Goal: Communication & Community: Answer question/provide support

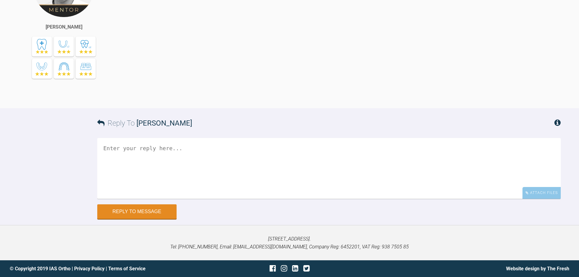
scroll to position [2721, 0]
click at [543, 192] on div "Attach Files" at bounding box center [542, 193] width 38 height 12
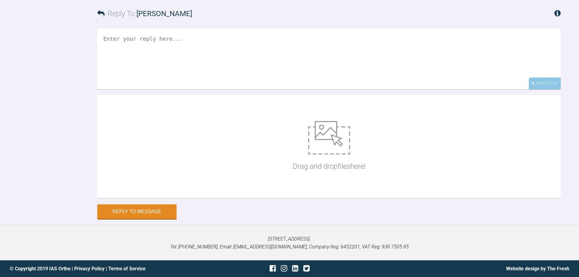
scroll to position [2830, 0]
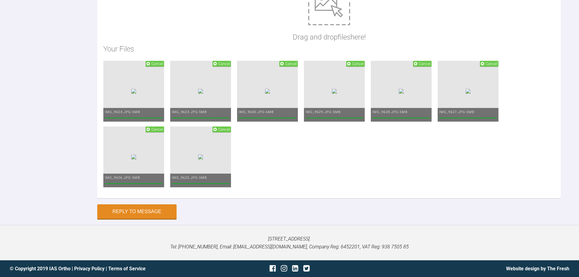
type textarea "H"
type textarea "i"
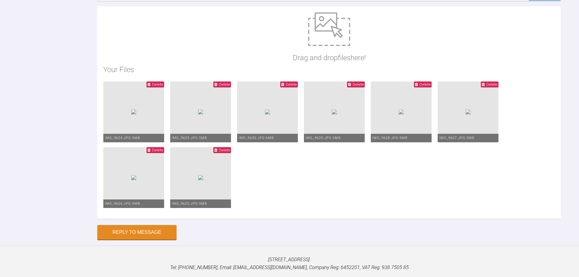
scroll to position [1, 0]
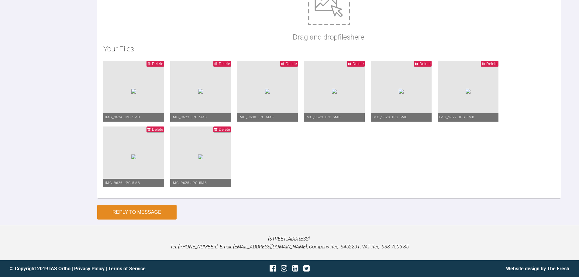
type textarea "Hi Asif, This is Fiadh today. We have bonded up because the crossbite is reliev…"
click at [109, 209] on button "Reply to Message" at bounding box center [136, 212] width 79 height 15
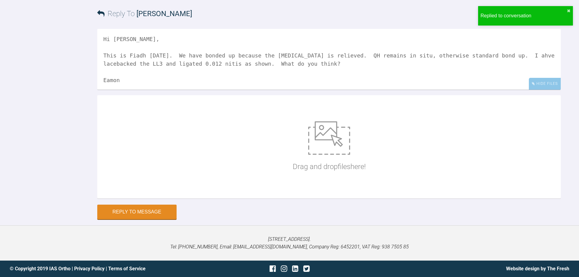
scroll to position [2923, 0]
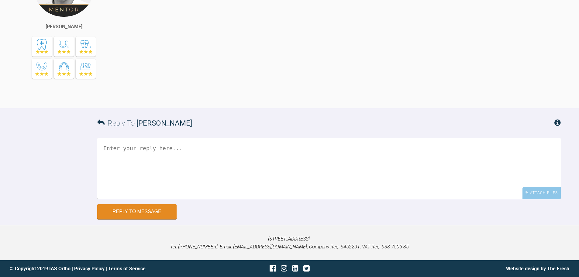
scroll to position [2292, 0]
click at [540, 192] on div "Attach Files" at bounding box center [542, 193] width 38 height 12
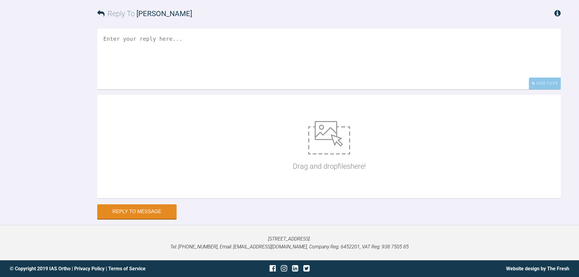
scroll to position [2402, 0]
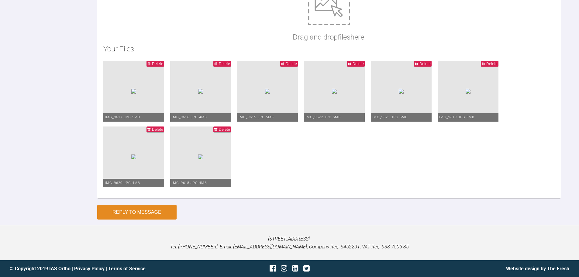
type textarea "Hi [PERSON_NAME], This is [PERSON_NAME] [DATE]. Upper I have gone to 19*25 SS, …"
click at [128, 216] on button "Reply to Message" at bounding box center [136, 212] width 79 height 15
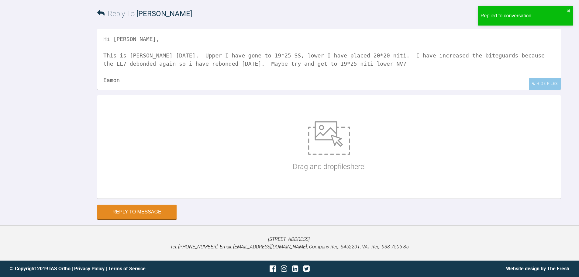
scroll to position [2495, 0]
